Goal: Transaction & Acquisition: Purchase product/service

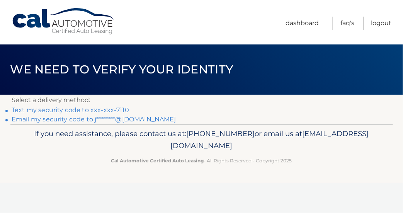
click at [95, 112] on link "Text my security code to xxx-xxx-7110" at bounding box center [70, 109] width 117 height 7
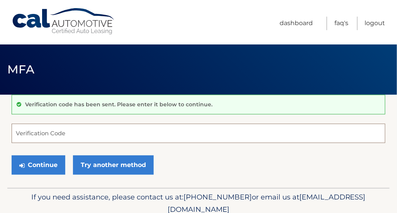
click at [40, 133] on input "Verification Code" at bounding box center [199, 133] width 374 height 19
type input "141049"
click at [12, 155] on button "Continue" at bounding box center [39, 164] width 54 height 19
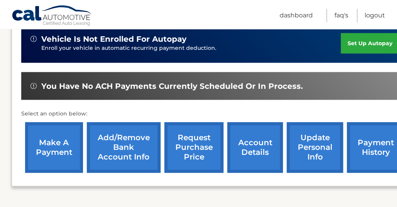
scroll to position [232, 0]
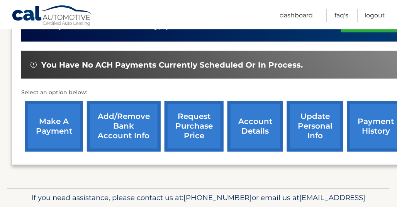
click at [257, 120] on link "account details" at bounding box center [256, 126] width 56 height 51
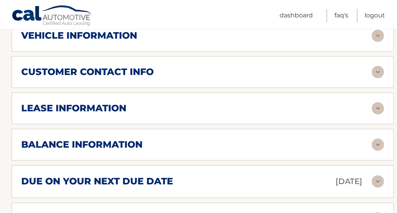
scroll to position [386, 0]
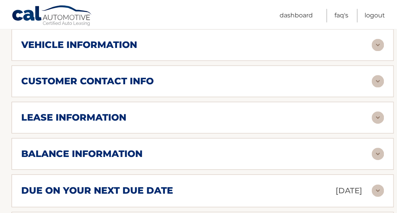
click at [109, 112] on h2 "lease information" at bounding box center [73, 118] width 105 height 12
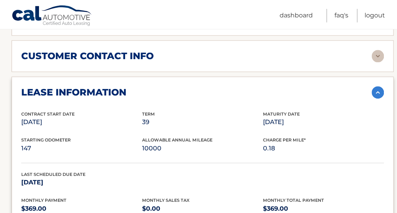
scroll to position [238, 0]
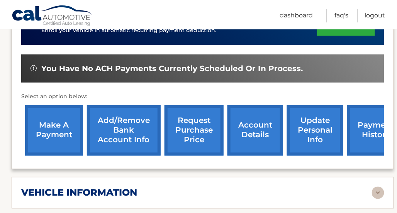
click at [54, 114] on link "make a payment" at bounding box center [54, 130] width 58 height 51
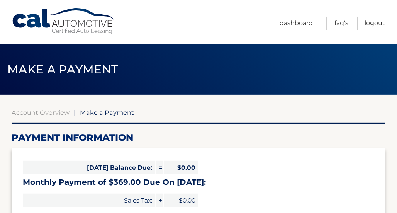
select select "YzJkNjZkMDUtNThhYy00MGIzLThjYzQtYTZjZjgzZjhmZjJl"
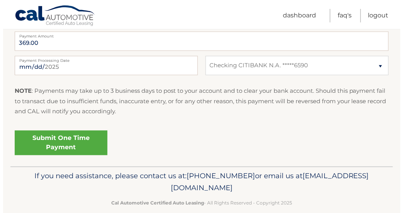
scroll to position [339, 0]
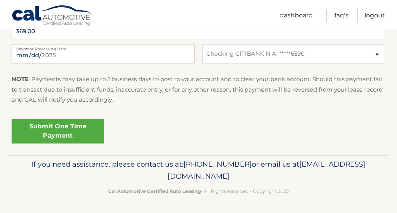
click at [75, 132] on link "Submit One Time Payment" at bounding box center [58, 131] width 93 height 25
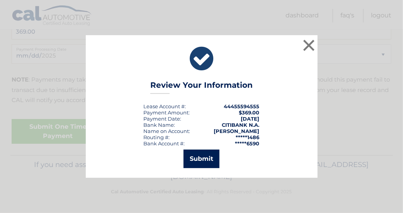
click at [200, 160] on button "Submit" at bounding box center [202, 159] width 36 height 19
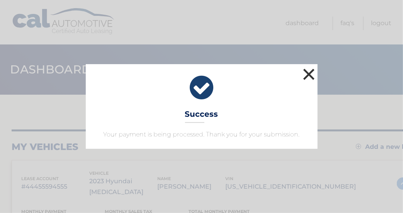
click at [310, 72] on button "×" at bounding box center [308, 73] width 15 height 15
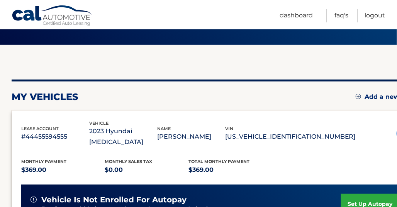
scroll to position [39, 0]
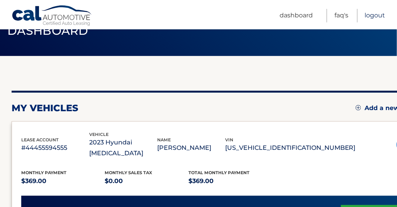
click at [376, 15] on link "Logout" at bounding box center [375, 16] width 20 height 14
